Goal: Task Accomplishment & Management: Manage account settings

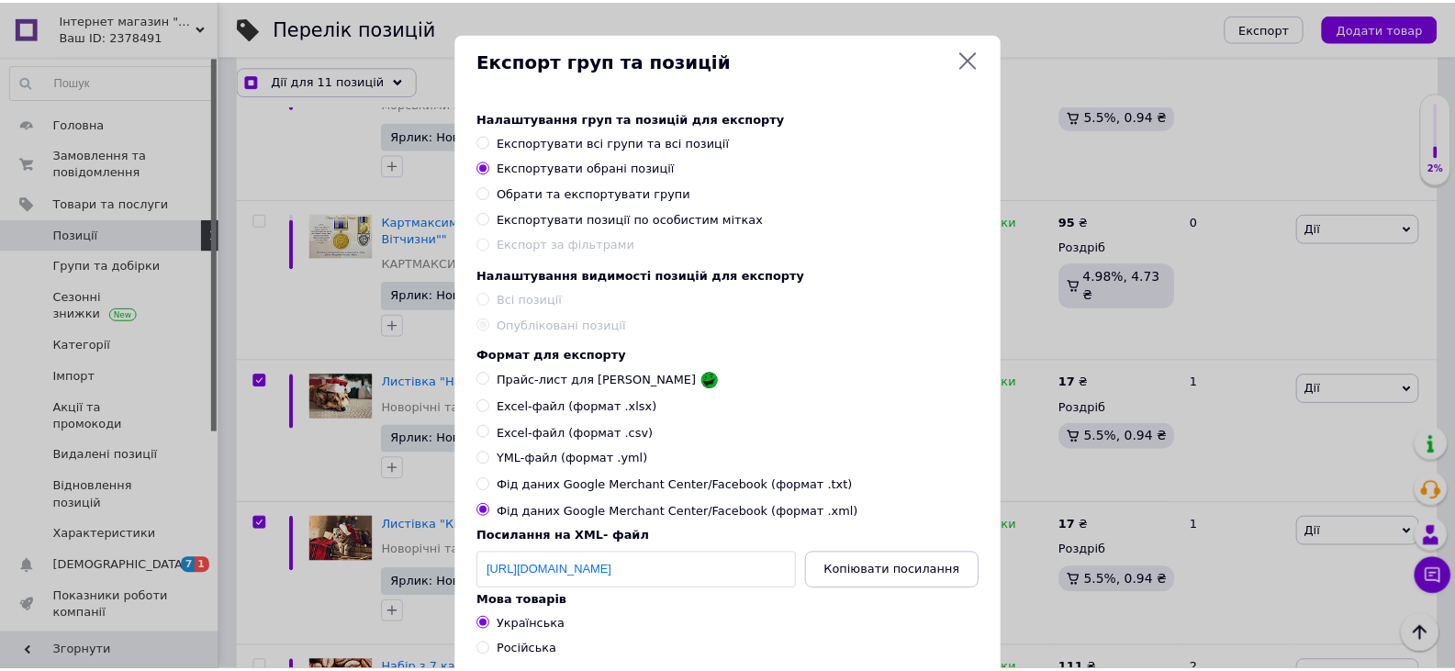
scroll to position [1469, 0]
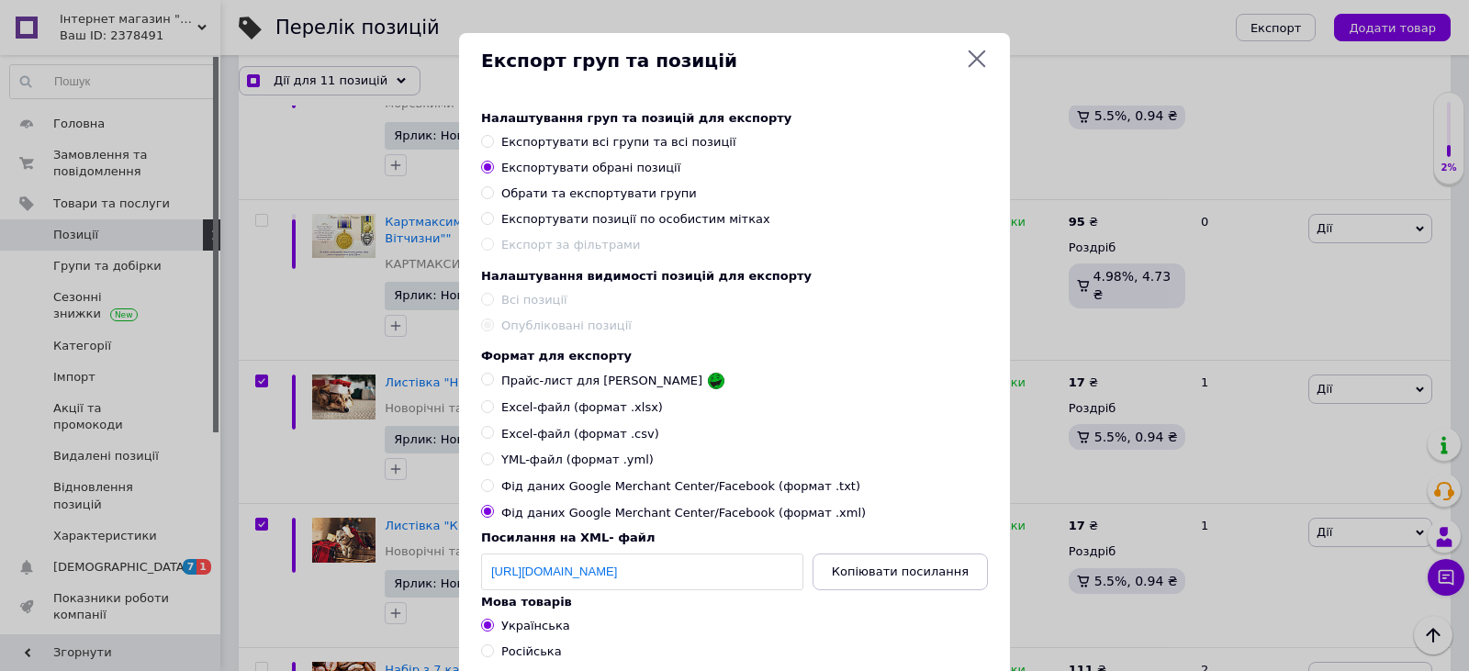
click at [966, 65] on icon at bounding box center [977, 59] width 22 height 22
checkbox input "true"
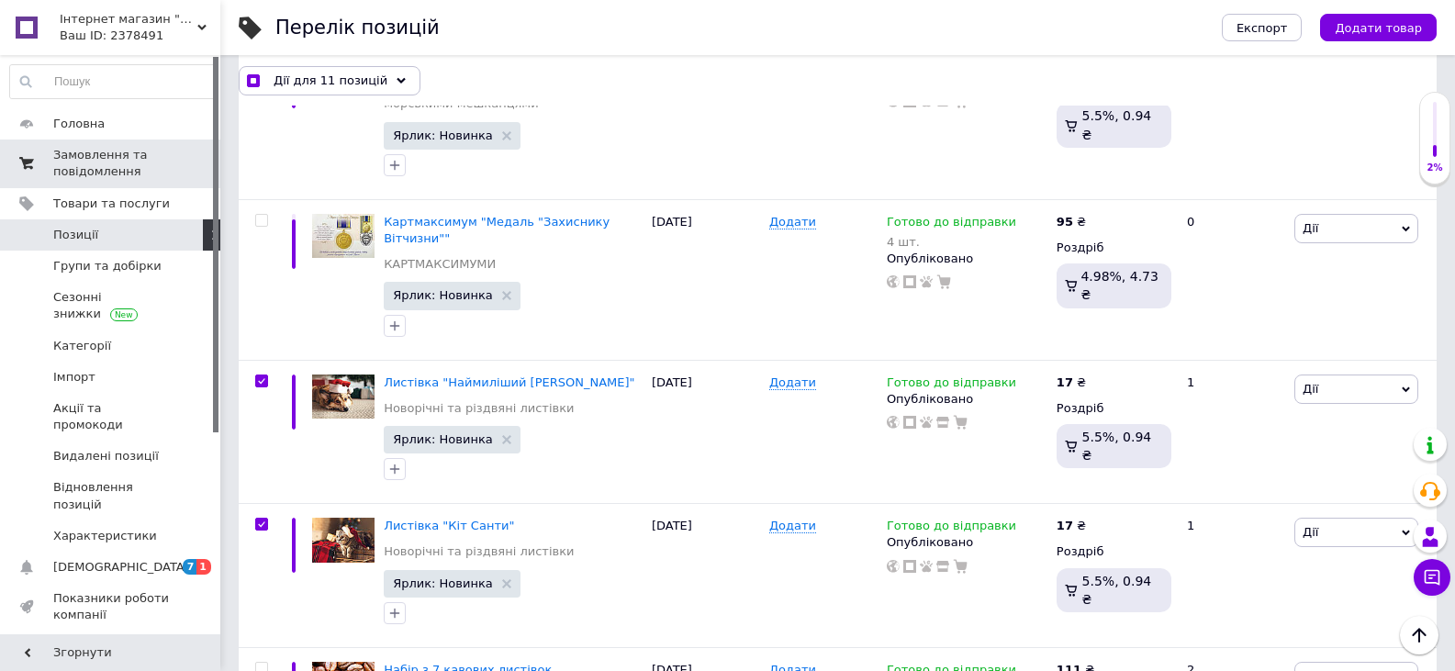
click at [77, 164] on span "Замовлення та повідомлення" at bounding box center [111, 163] width 117 height 33
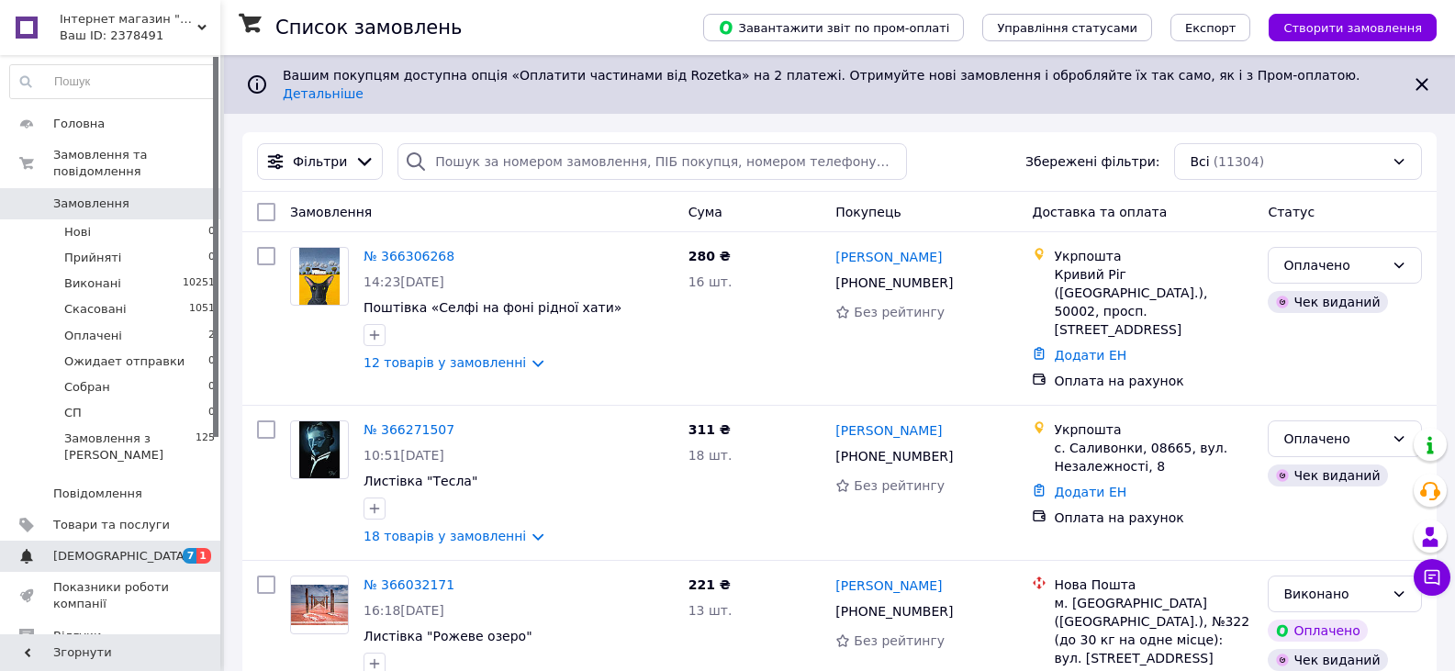
click at [117, 548] on span "[DEMOGRAPHIC_DATA]" at bounding box center [121, 556] width 136 height 17
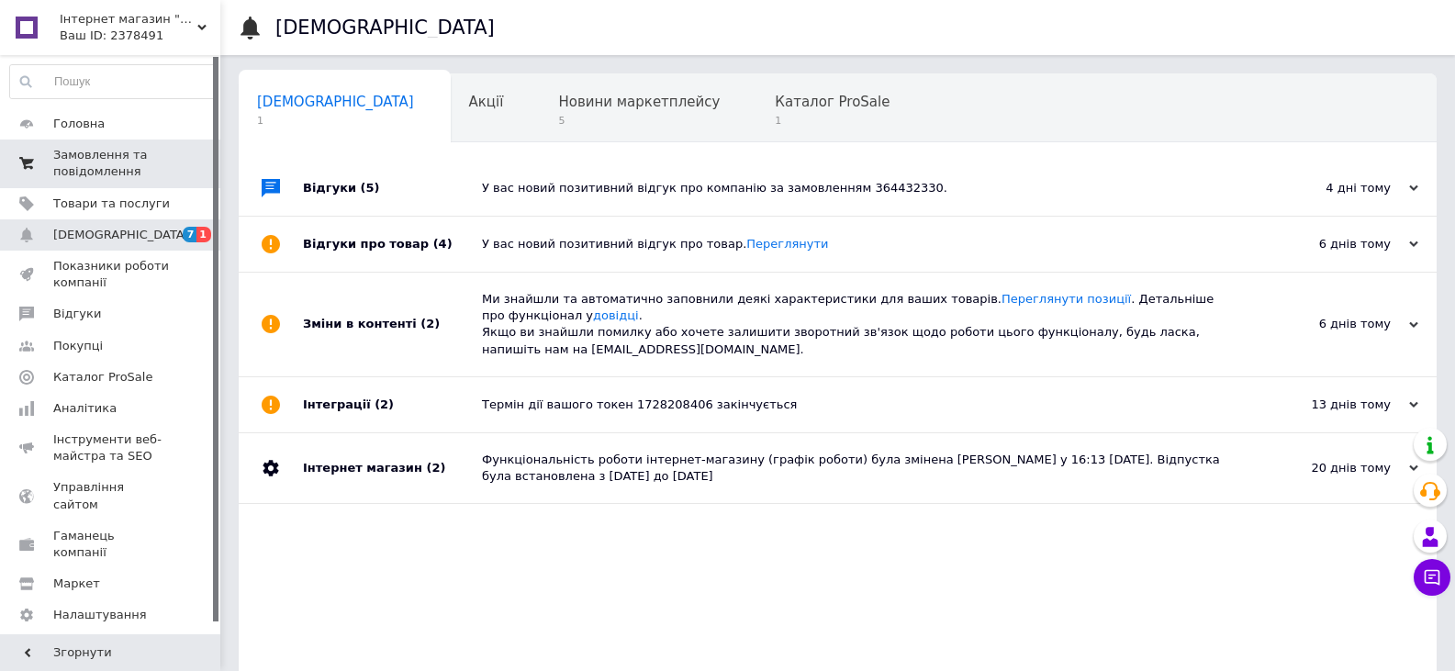
click at [106, 156] on span "Замовлення та повідомлення" at bounding box center [111, 163] width 117 height 33
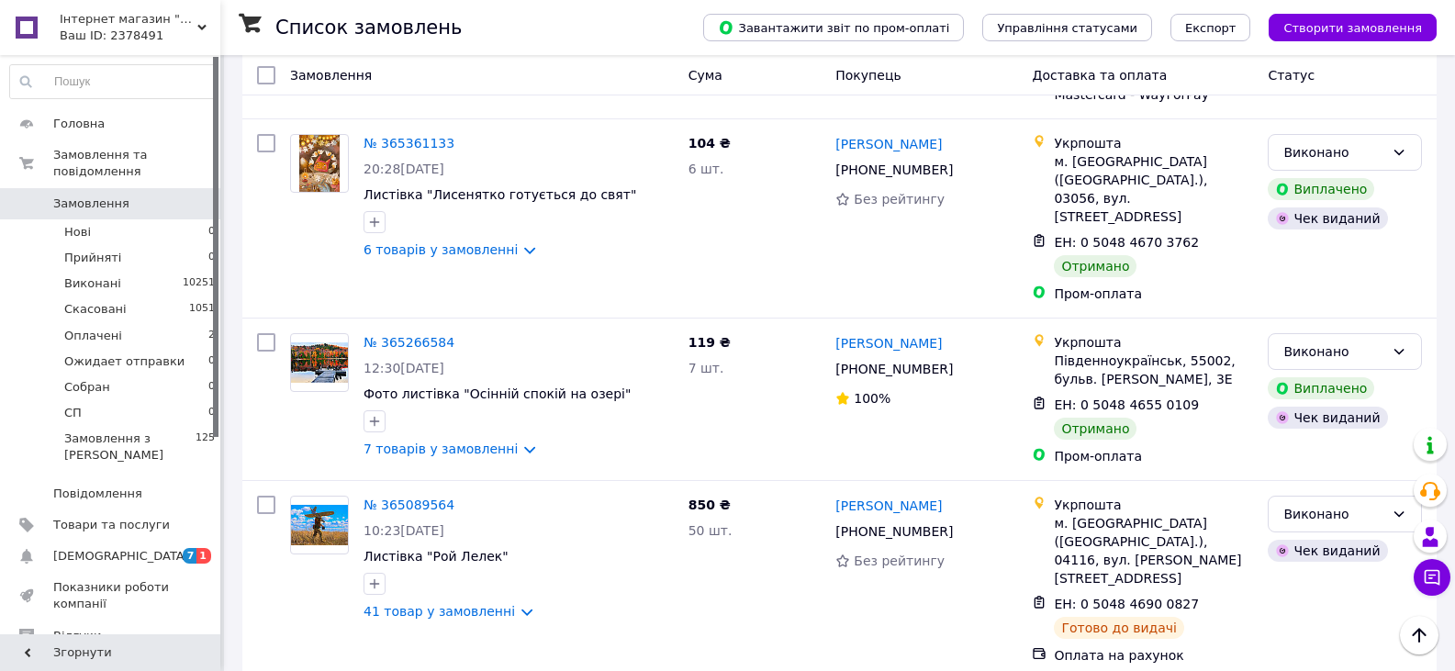
scroll to position [3174, 0]
